Goal: Navigation & Orientation: Find specific page/section

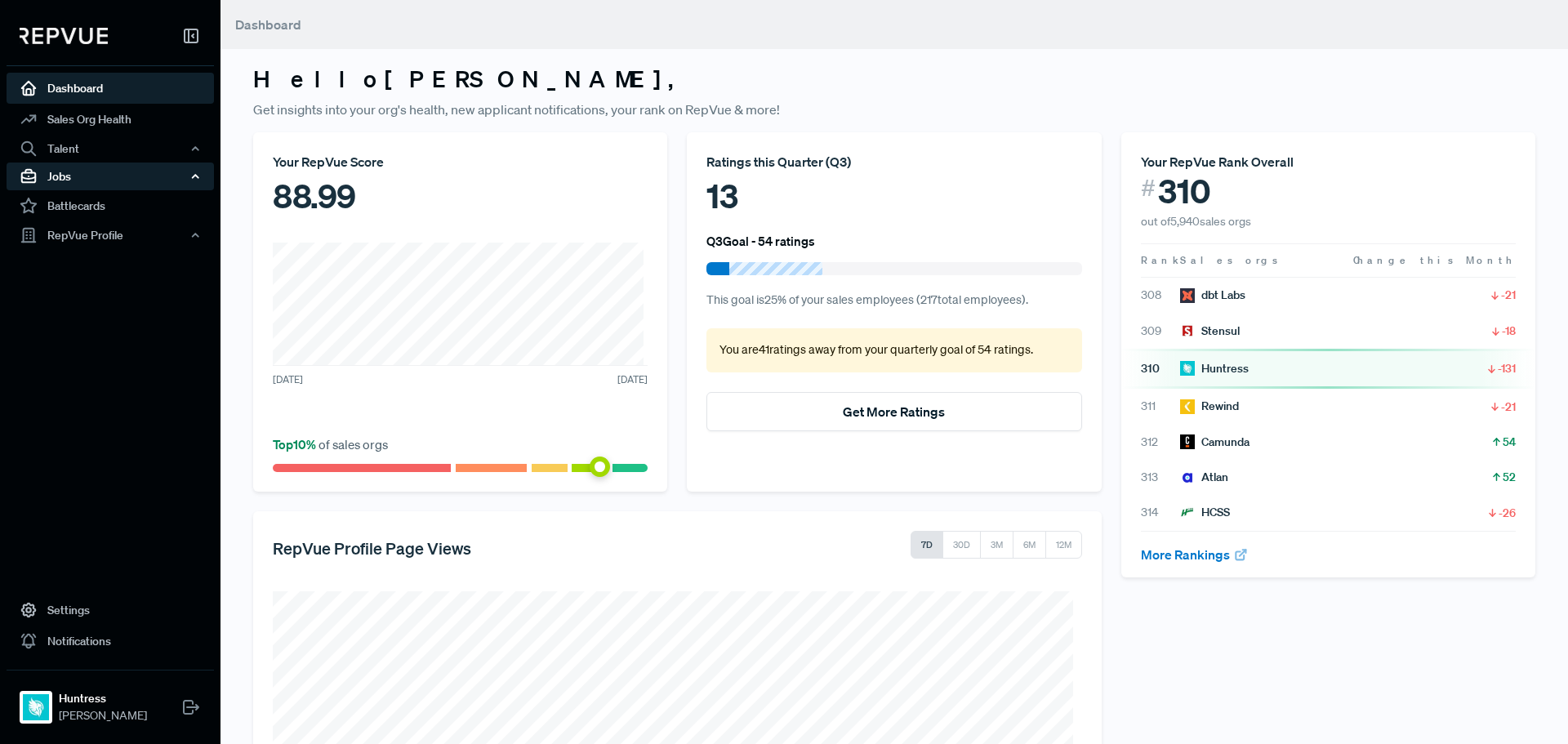
click at [97, 183] on div "Jobs" at bounding box center [111, 176] width 208 height 27
click at [92, 203] on link "Job Listings" at bounding box center [132, 207] width 208 height 26
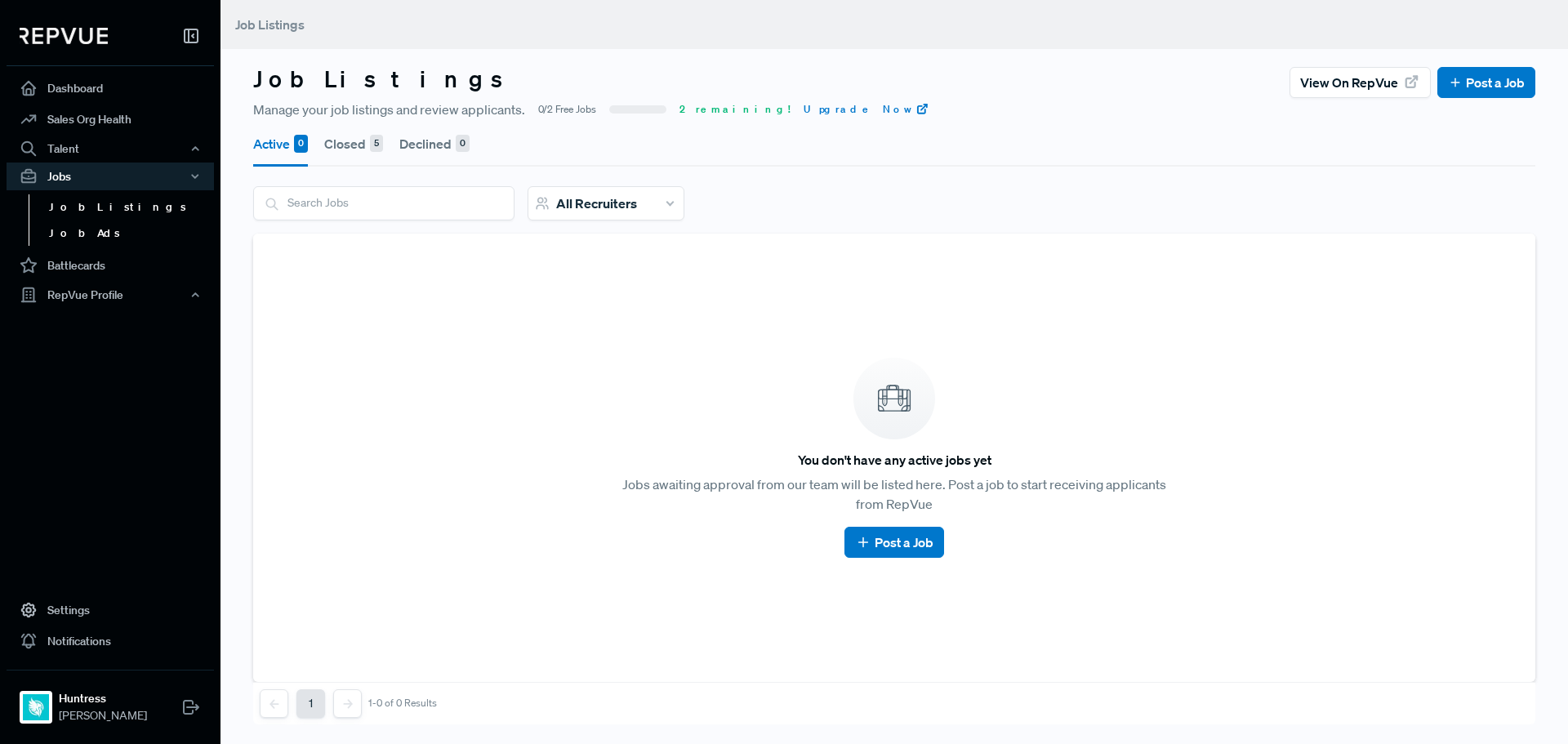
click at [71, 239] on link "Job Ads" at bounding box center [132, 233] width 208 height 26
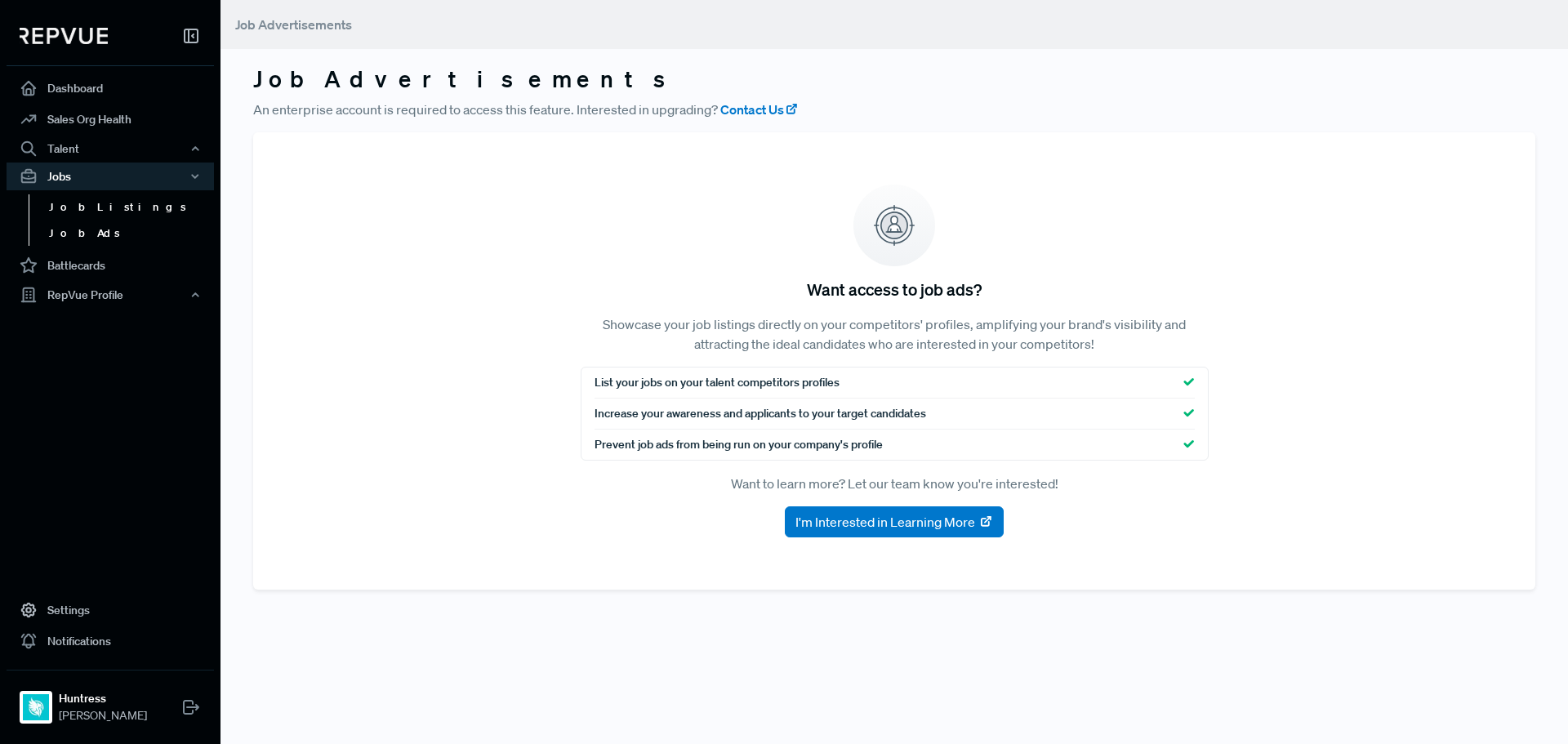
click at [85, 206] on link "Job Listings" at bounding box center [132, 207] width 208 height 26
